Goal: Find specific page/section: Find specific page/section

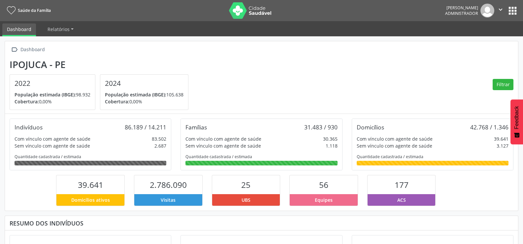
click at [510, 14] on button "apps" at bounding box center [513, 11] width 12 height 12
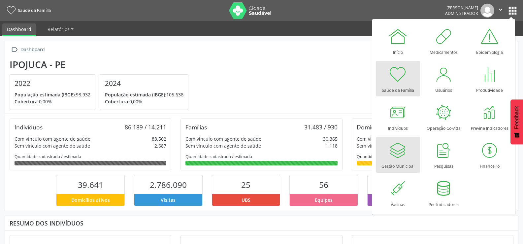
click at [403, 159] on div at bounding box center [398, 150] width 20 height 20
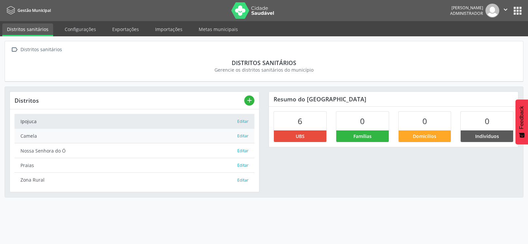
click at [115, 135] on div "Camela" at bounding box center [128, 135] width 217 height 7
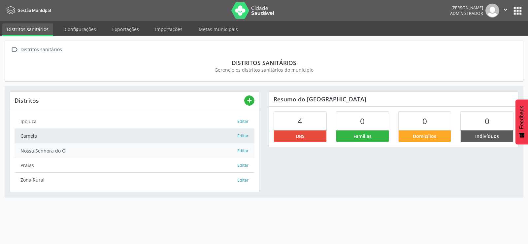
click at [102, 150] on div "Nossa Senhora do Ó" at bounding box center [128, 150] width 217 height 7
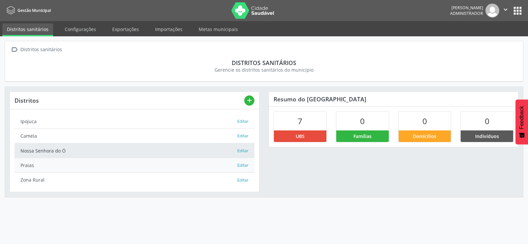
click at [96, 166] on div "Praias" at bounding box center [128, 165] width 217 height 7
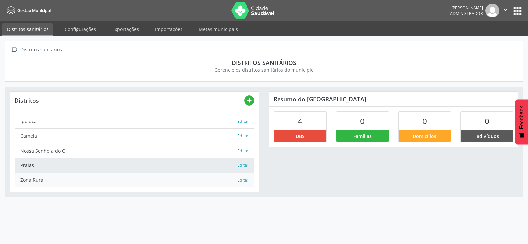
click at [105, 177] on div "Zona Rural" at bounding box center [128, 179] width 217 height 7
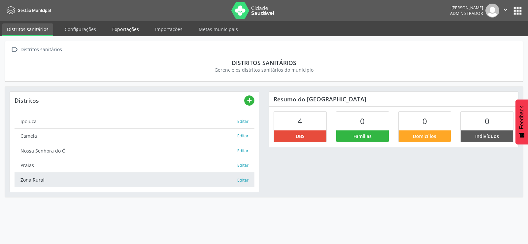
click at [132, 32] on link "Exportações" at bounding box center [126, 29] width 36 height 12
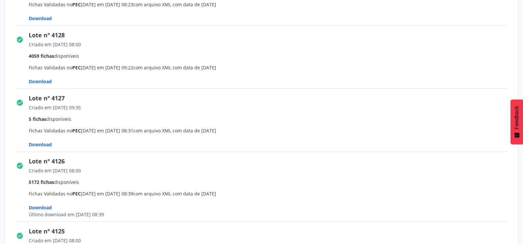
scroll to position [363, 0]
